Goal: Task Accomplishment & Management: Complete application form

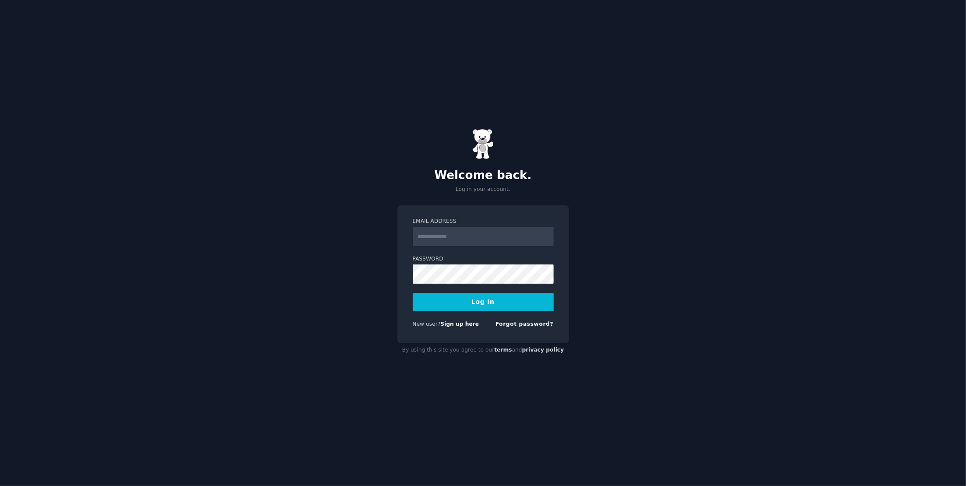
click at [450, 239] on input "Email Address" at bounding box center [483, 236] width 141 height 19
click at [418, 216] on div "Email Address Password Log In New user? Sign up here Forgot password?" at bounding box center [483, 274] width 172 height 138
click at [460, 323] on link "Sign up here" at bounding box center [459, 324] width 39 height 6
click at [628, 217] on div "Welcome back. Log in your account. Email Address Password Log In New user? Sign…" at bounding box center [483, 243] width 966 height 486
